Goal: Task Accomplishment & Management: Complete application form

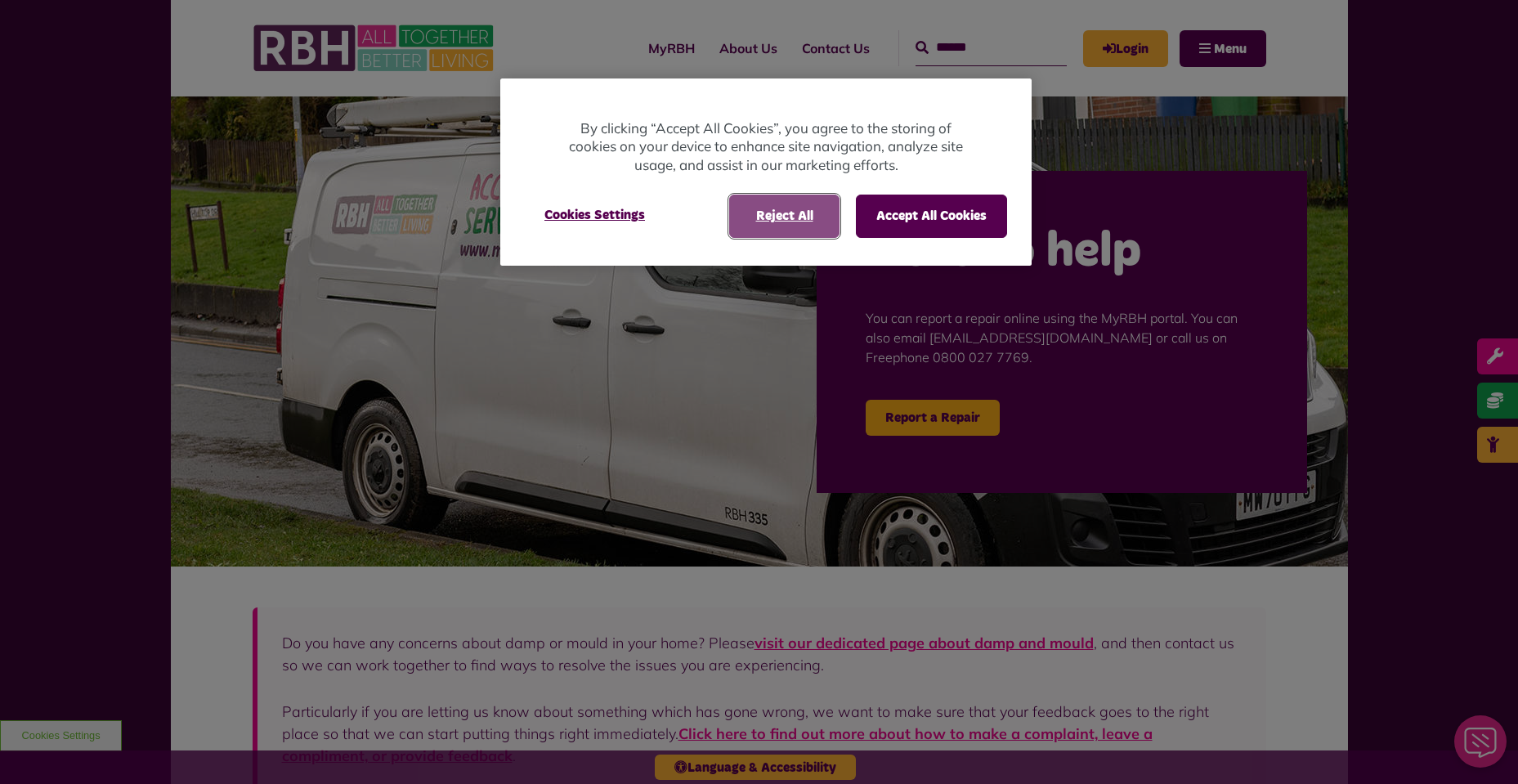
click at [800, 221] on button "Reject All" at bounding box center [783, 216] width 110 height 43
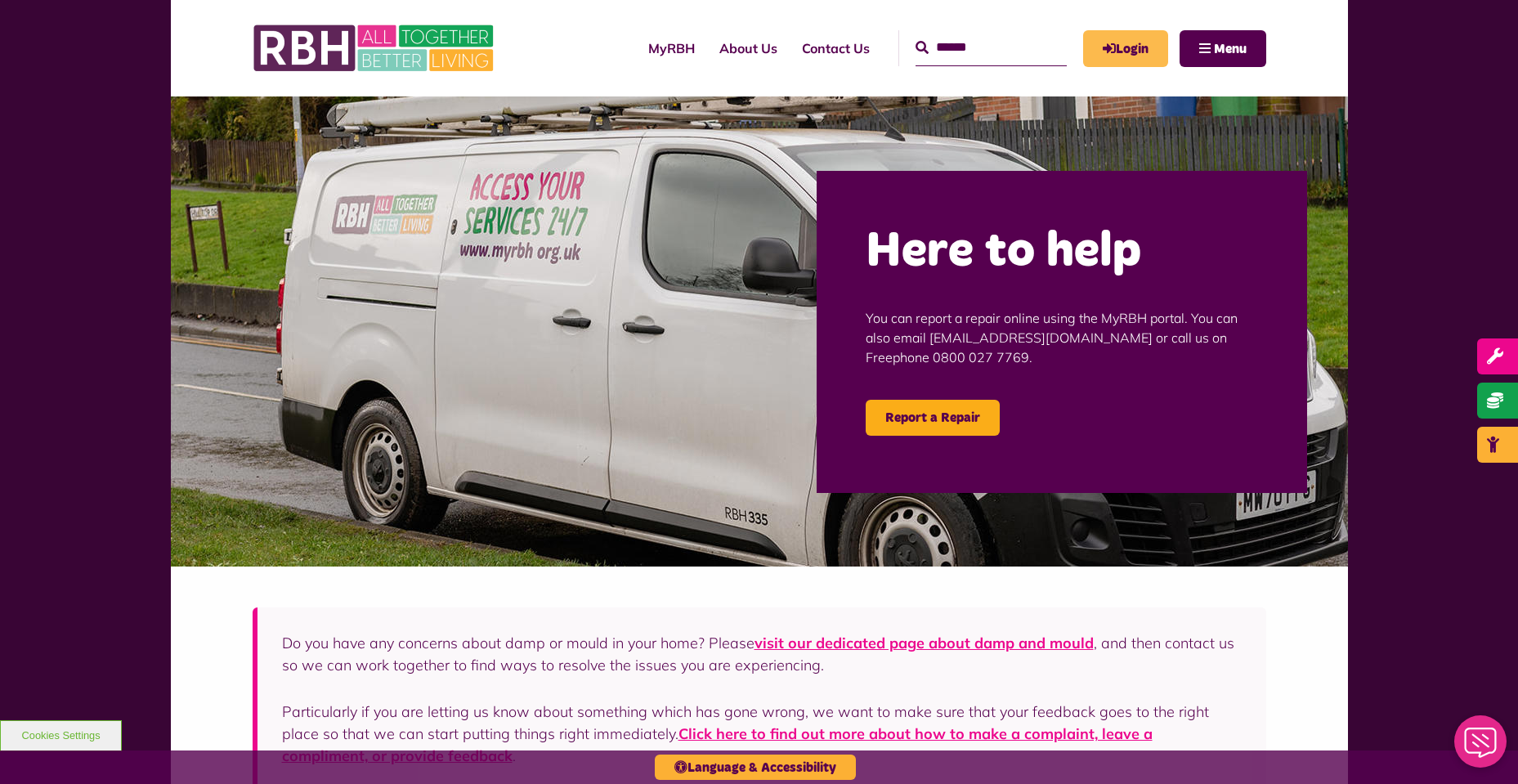
click at [1139, 46] on link "Login" at bounding box center [1125, 48] width 85 height 37
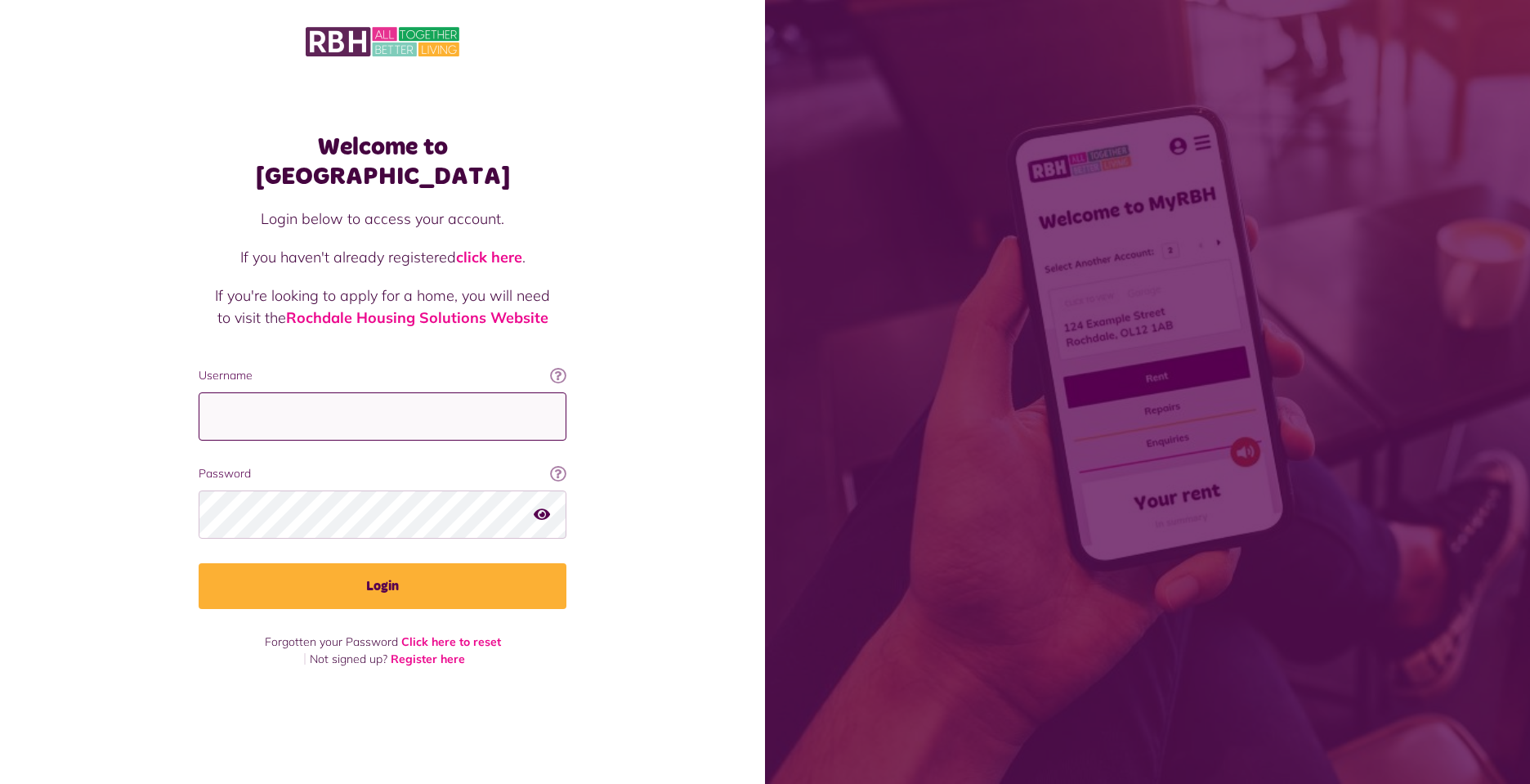
click at [346, 399] on input "Username" at bounding box center [382, 416] width 368 height 49
type input "**********"
click at [541, 507] on icon "button" at bounding box center [541, 514] width 16 height 15
click at [541, 507] on icon "button" at bounding box center [543, 514] width 19 height 15
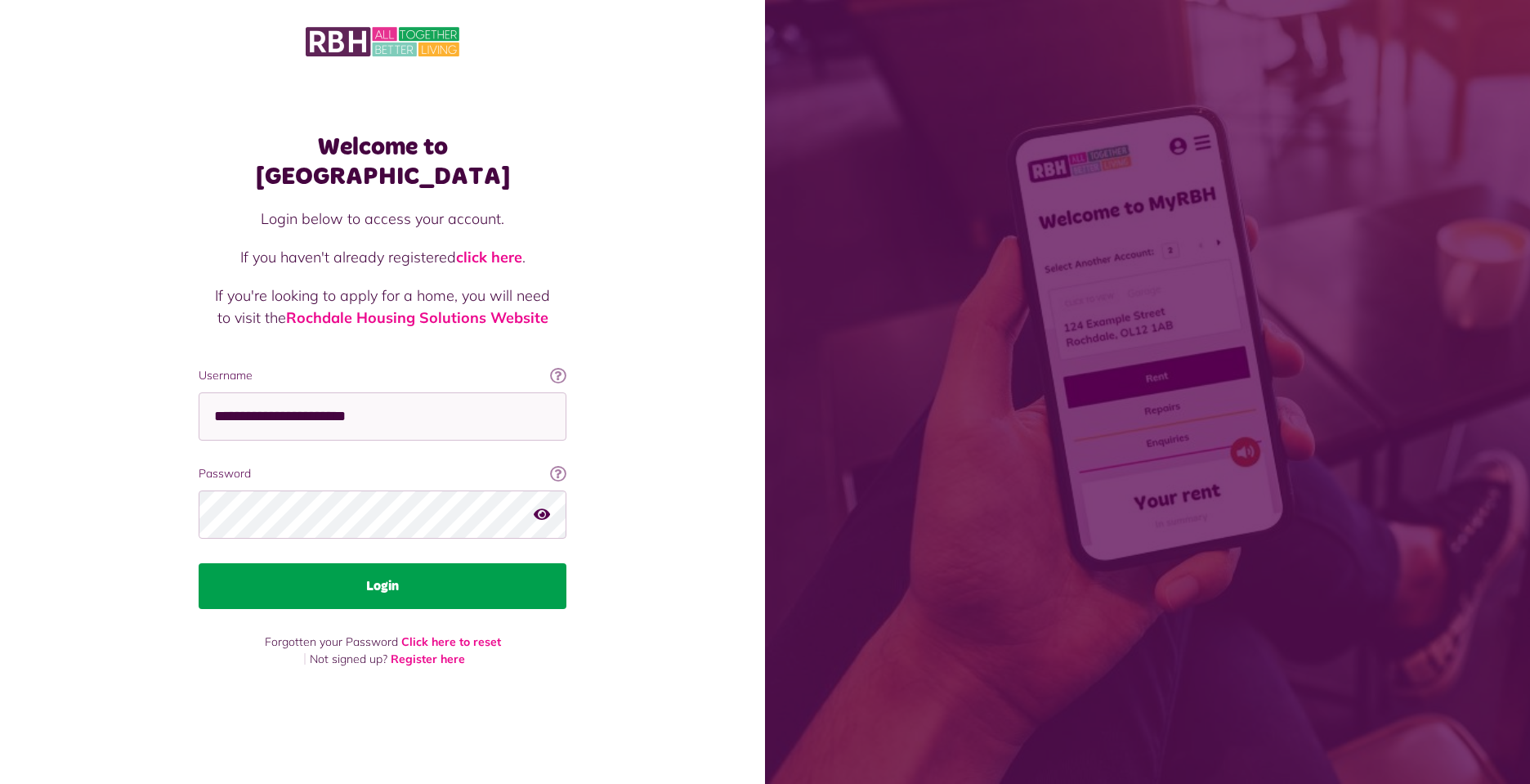
click at [425, 579] on button "Login" at bounding box center [382, 586] width 368 height 46
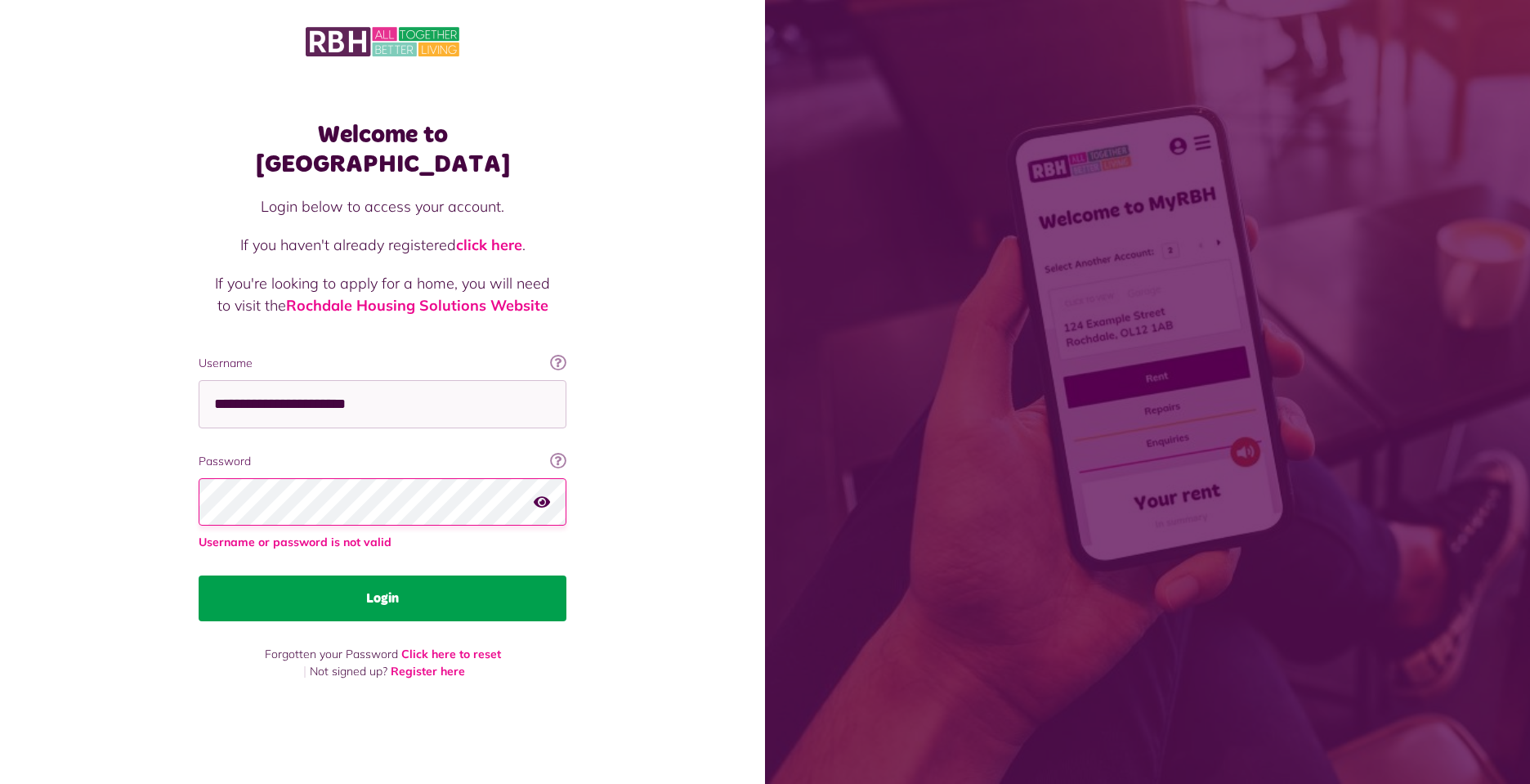
click at [378, 591] on button "Login" at bounding box center [382, 598] width 368 height 46
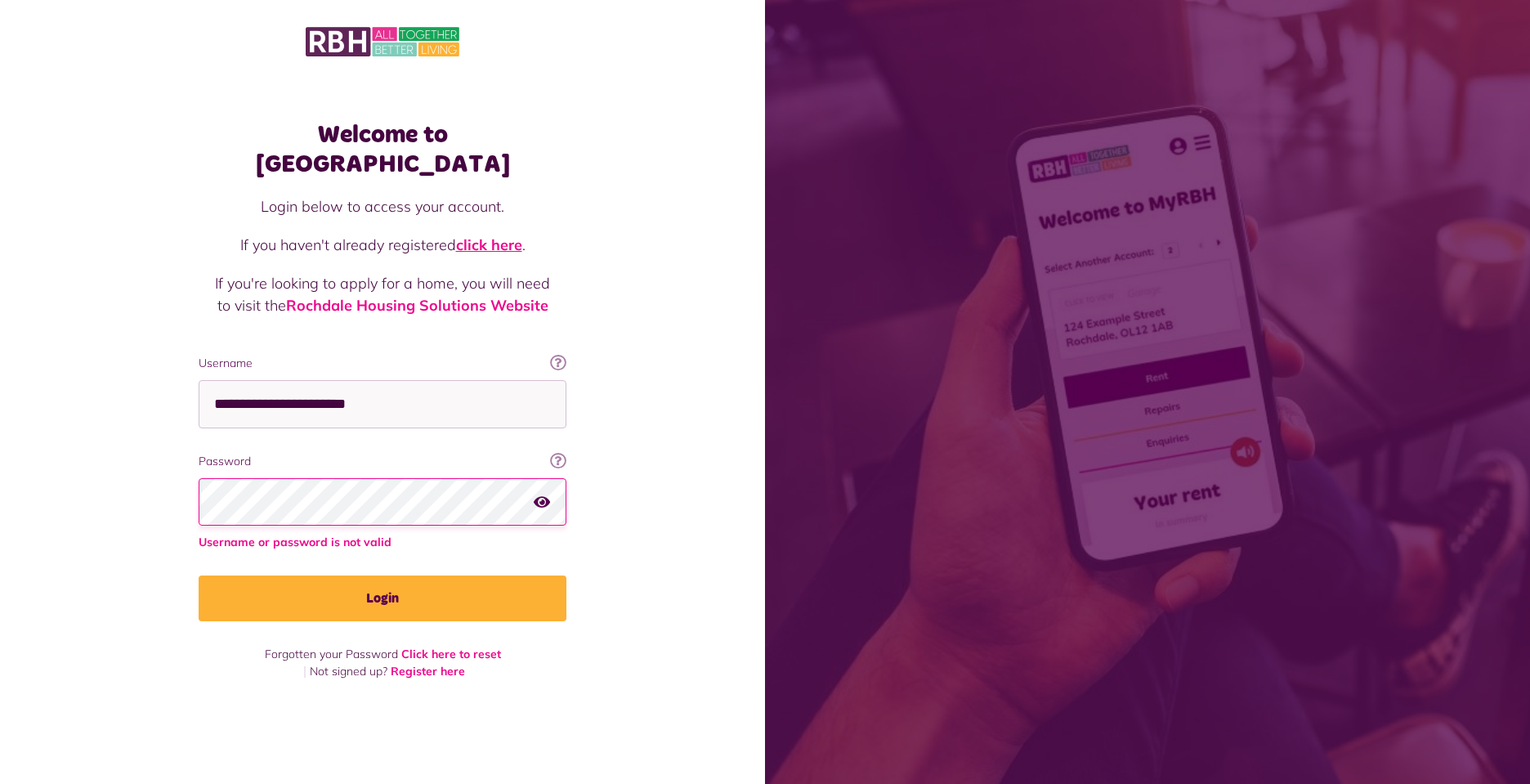
click at [480, 235] on link "click here" at bounding box center [489, 245] width 67 height 19
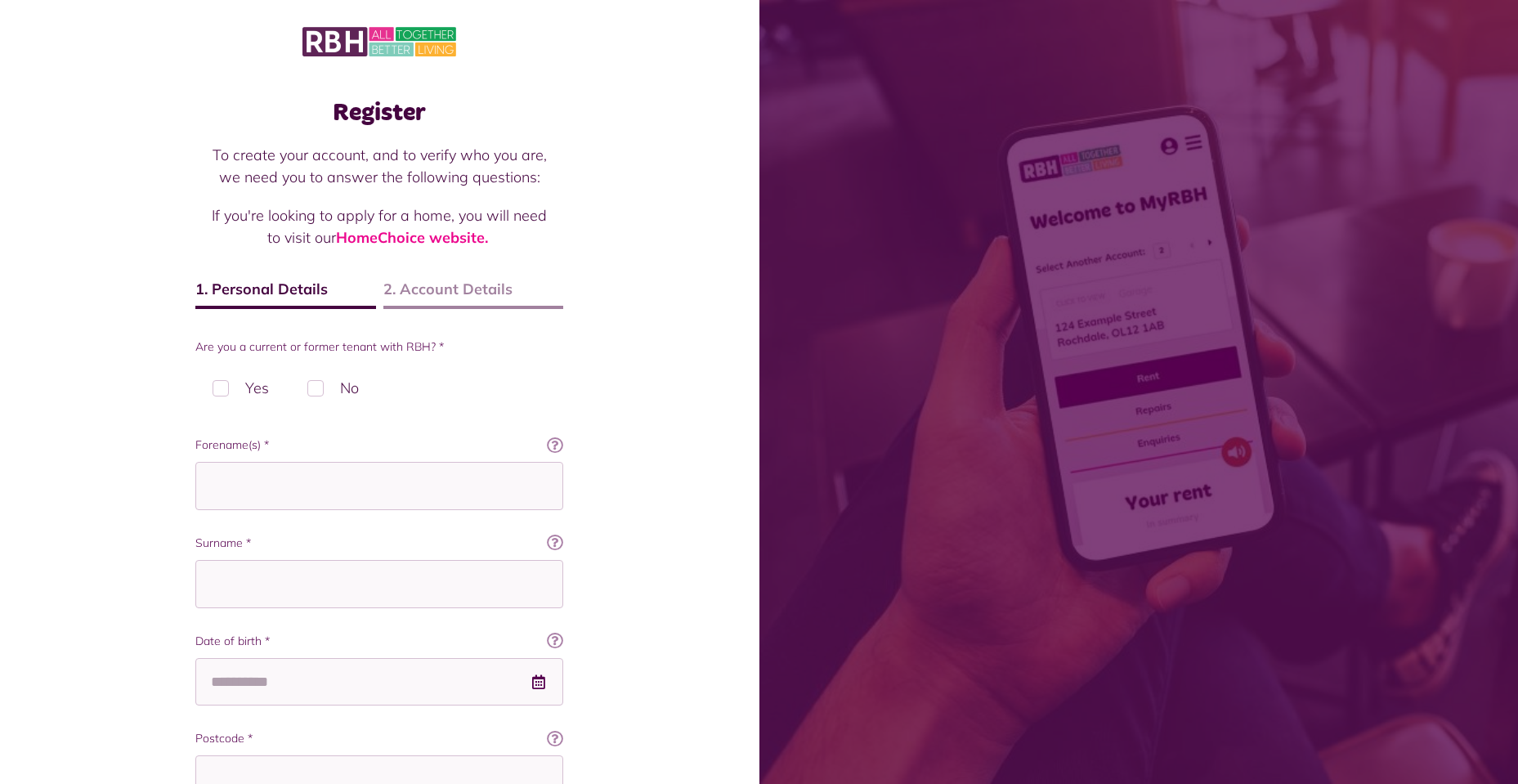
click at [795, 192] on span at bounding box center [1139, 392] width 759 height 784
